Goal: Task Accomplishment & Management: Manage account settings

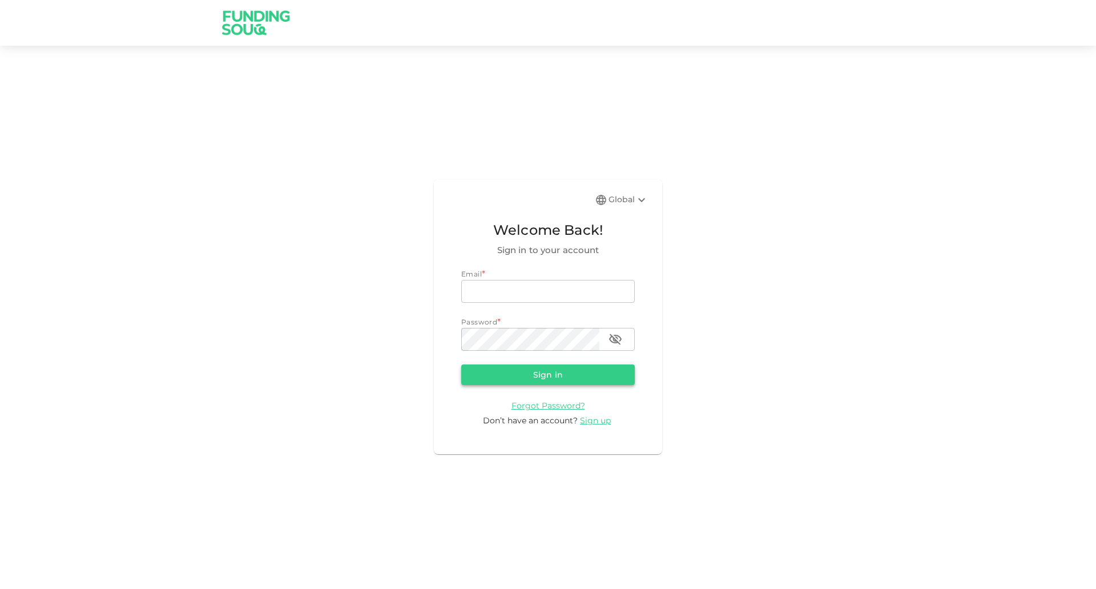
type input "[EMAIL_ADDRESS][DOMAIN_NAME]"
click at [554, 375] on button "Sign in" at bounding box center [548, 374] width 174 height 21
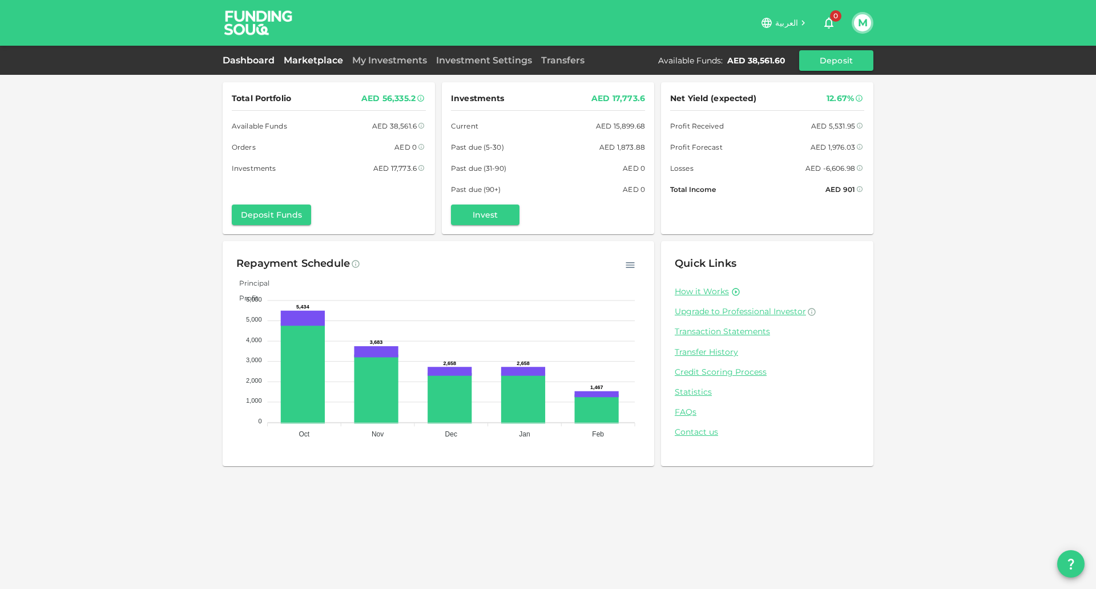
click at [309, 58] on link "Marketplace" at bounding box center [313, 60] width 69 height 11
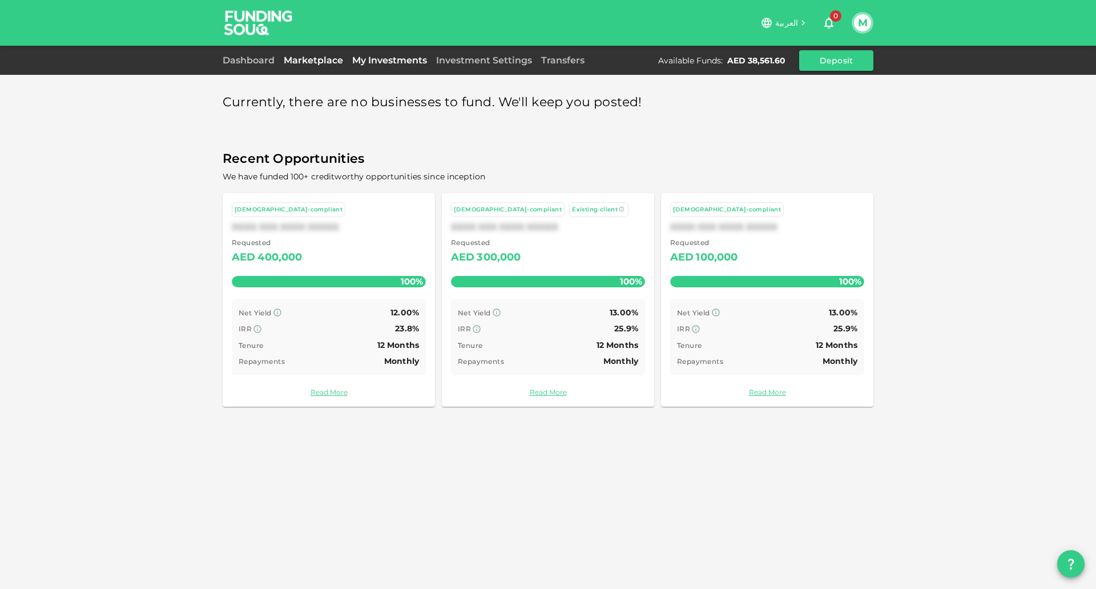
click at [389, 63] on link "My Investments" at bounding box center [390, 60] width 84 height 11
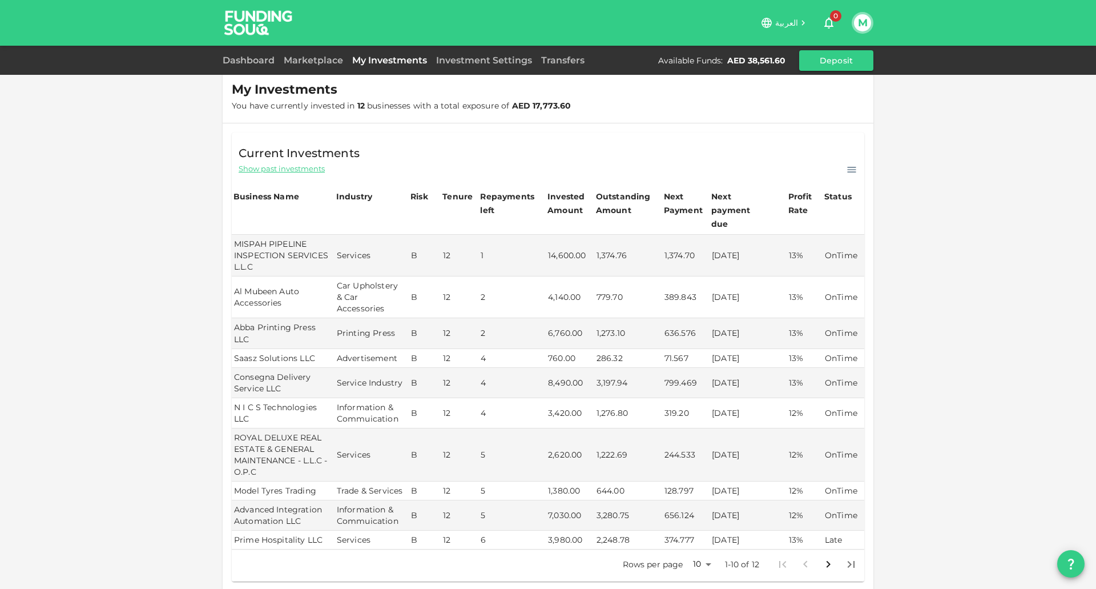
scroll to position [15, 0]
